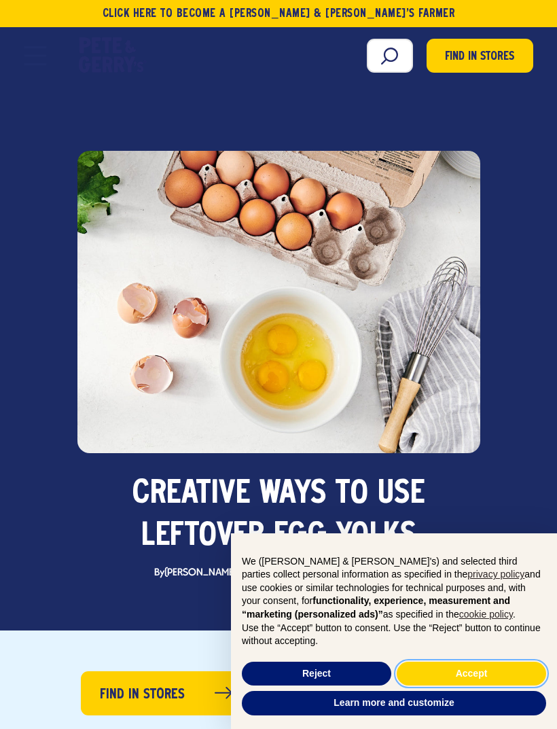
click at [465, 676] on button "Accept" at bounding box center [471, 673] width 149 height 24
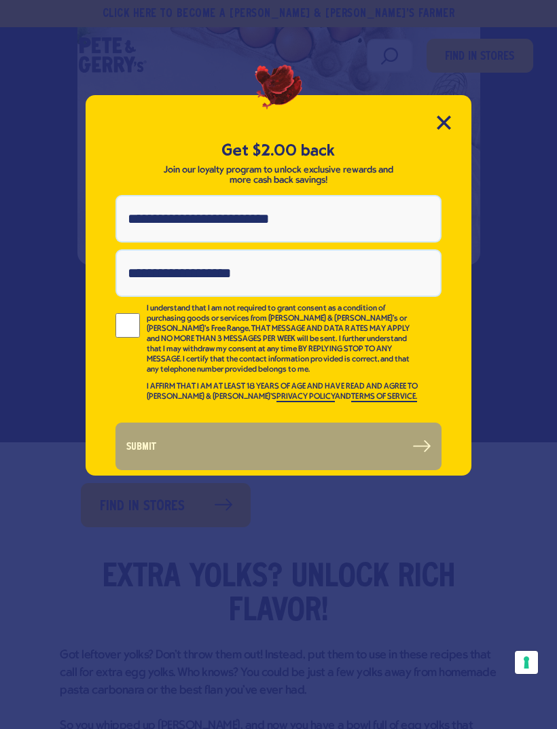
click at [443, 125] on icon "Close Modal" at bounding box center [444, 122] width 14 height 14
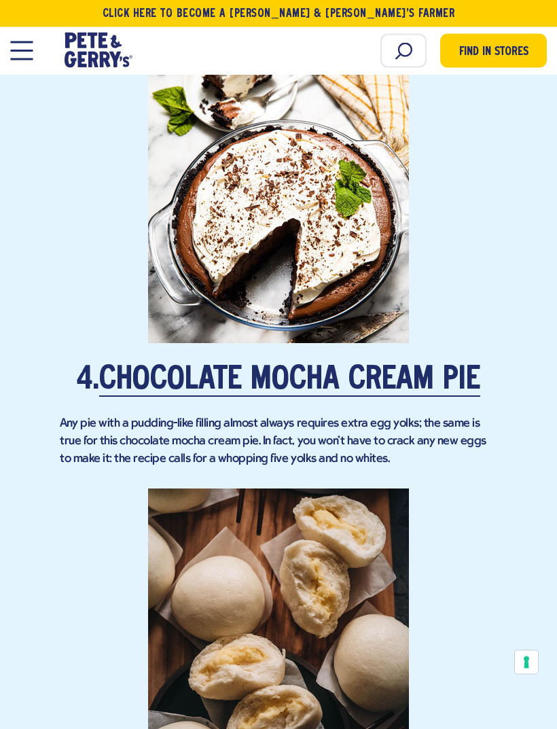
scroll to position [2124, 0]
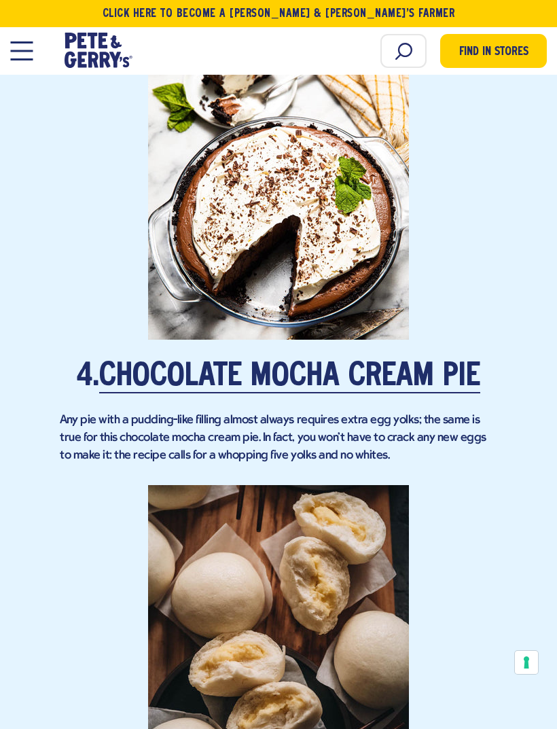
click at [200, 367] on link "Chocolate Mocha Cream Pie" at bounding box center [289, 377] width 381 height 32
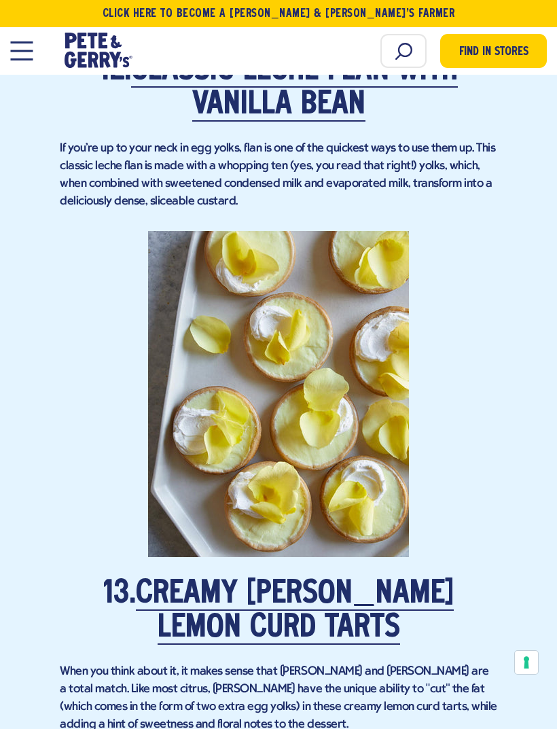
scroll to position [6369, 0]
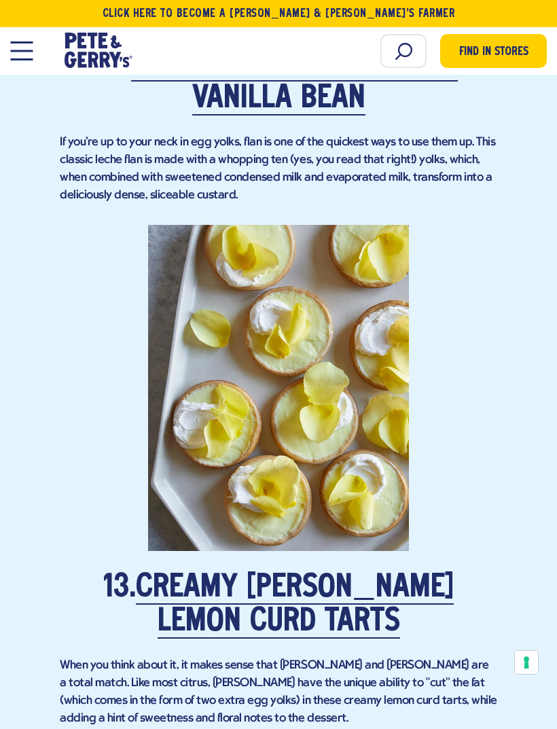
click at [244, 572] on link "Creamy [PERSON_NAME] Lemon Curd Tarts" at bounding box center [295, 605] width 318 height 66
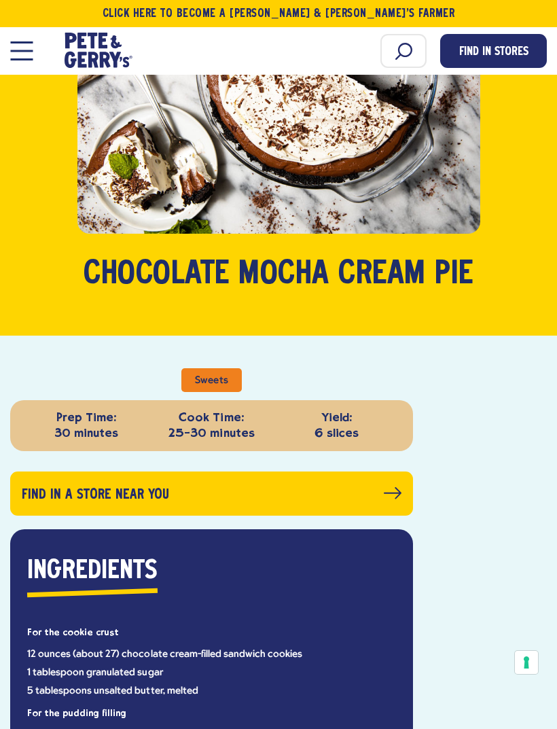
scroll to position [219, 0]
